Goal: Check status

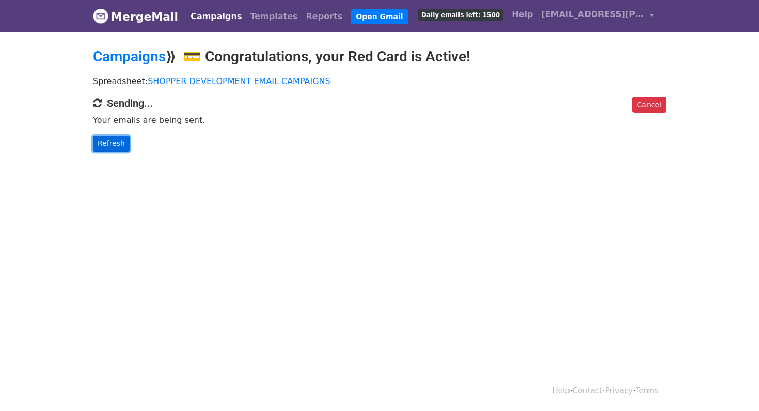
click at [118, 144] on link "Refresh" at bounding box center [111, 144] width 37 height 16
click at [120, 136] on link "Refresh" at bounding box center [111, 144] width 37 height 16
click at [122, 139] on link "Refresh" at bounding box center [111, 144] width 37 height 16
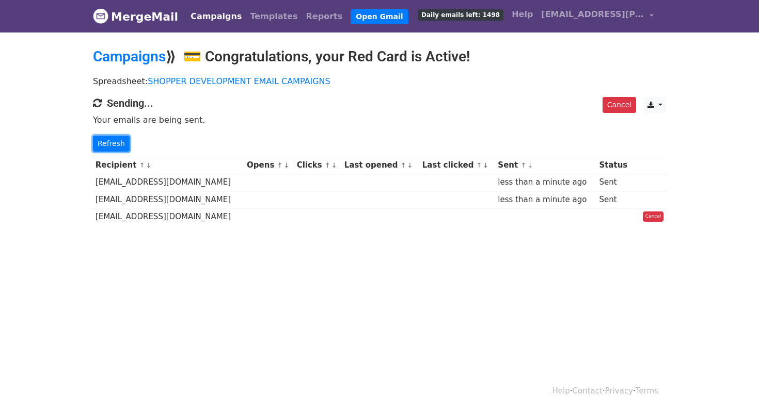
click at [122, 139] on link "Refresh" at bounding box center [111, 144] width 37 height 16
